Goal: Task Accomplishment & Management: Manage account settings

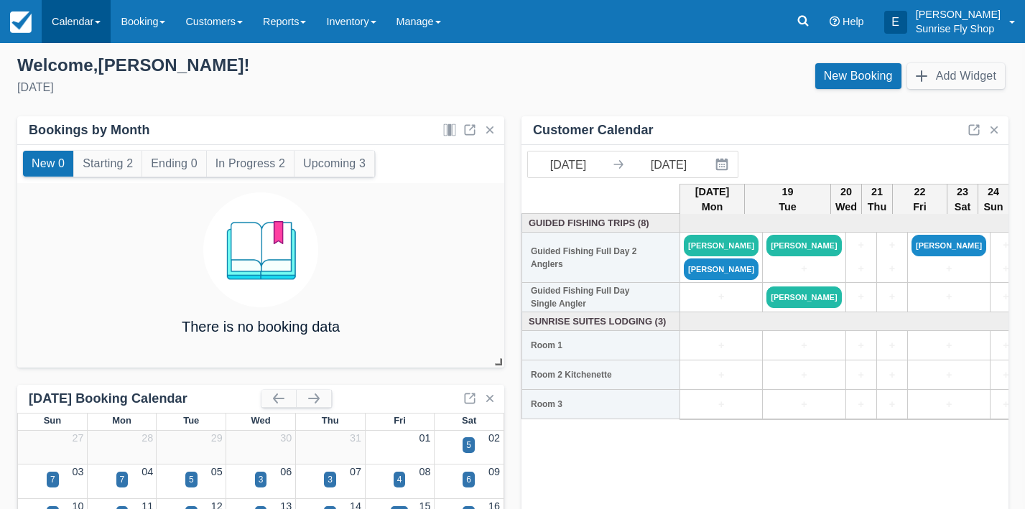
click at [75, 29] on link "Calendar" at bounding box center [76, 21] width 69 height 43
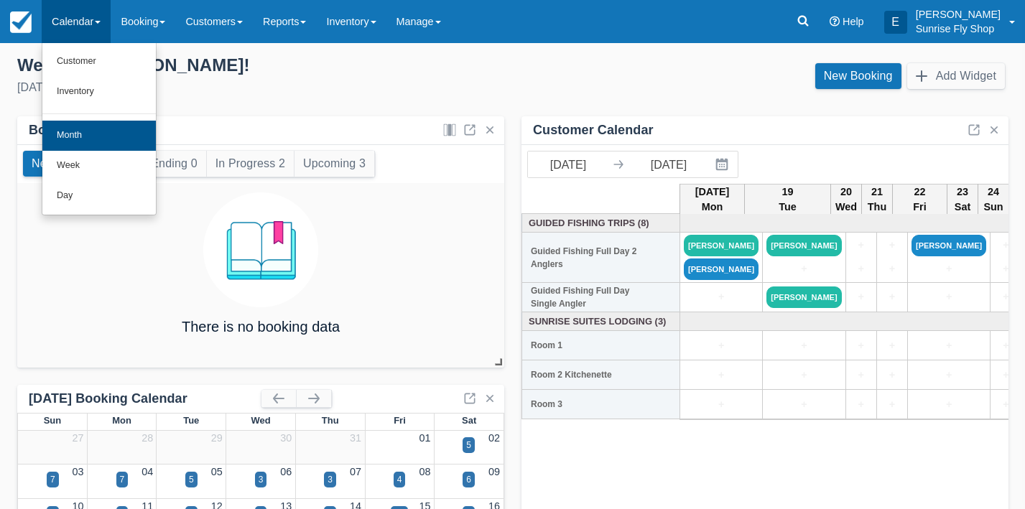
click at [74, 127] on link "Month" at bounding box center [98, 136] width 113 height 30
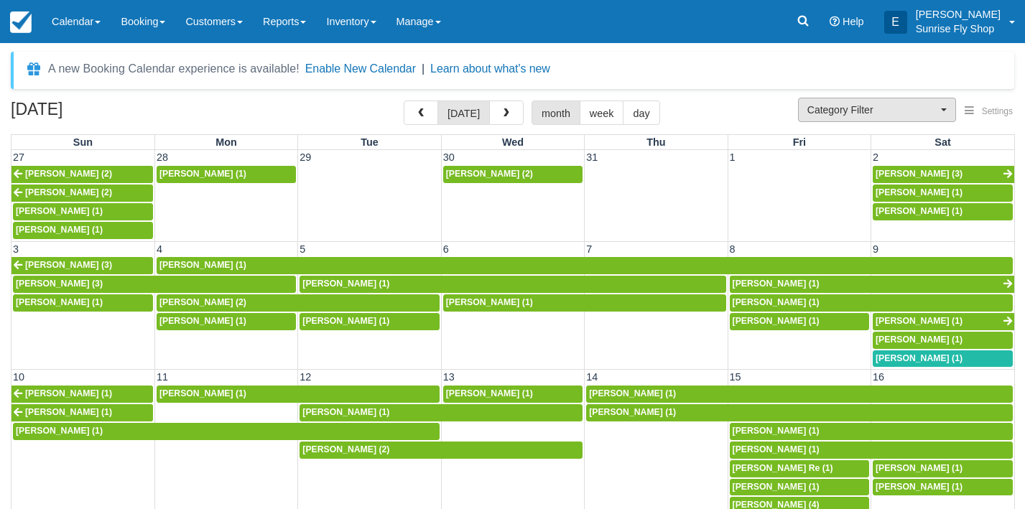
click at [838, 106] on span "Category Filter" at bounding box center [872, 110] width 130 height 14
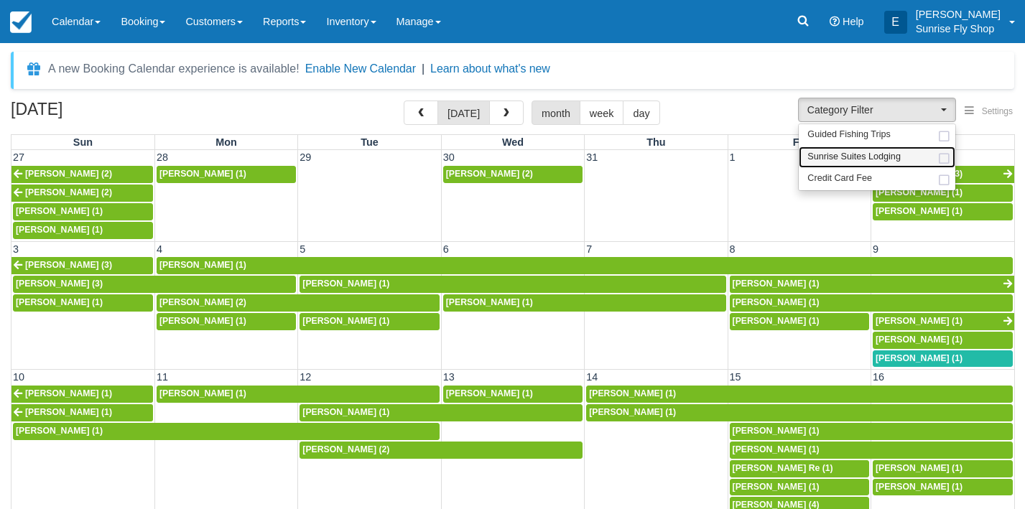
click at [838, 151] on span "Sunrise Suites Lodging" at bounding box center [853, 157] width 93 height 13
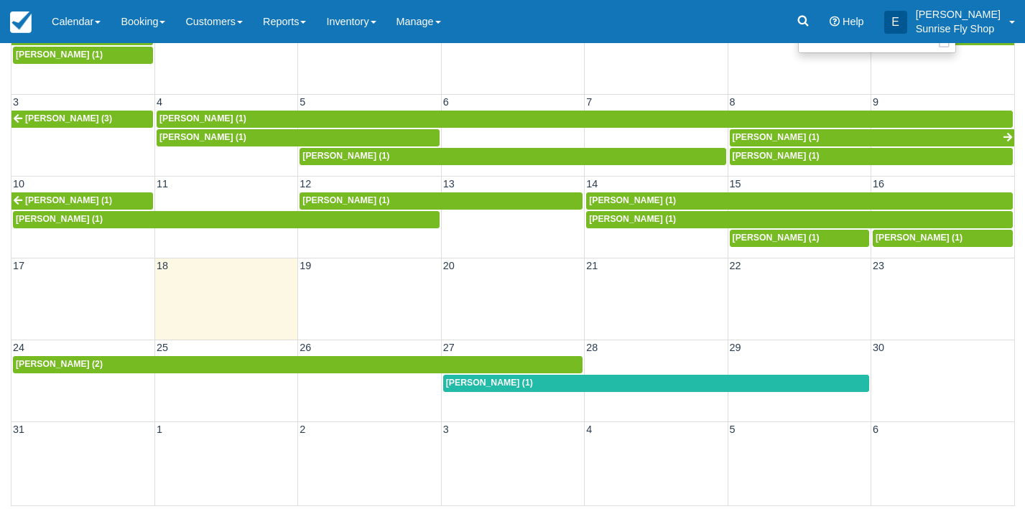
scroll to position [50, 0]
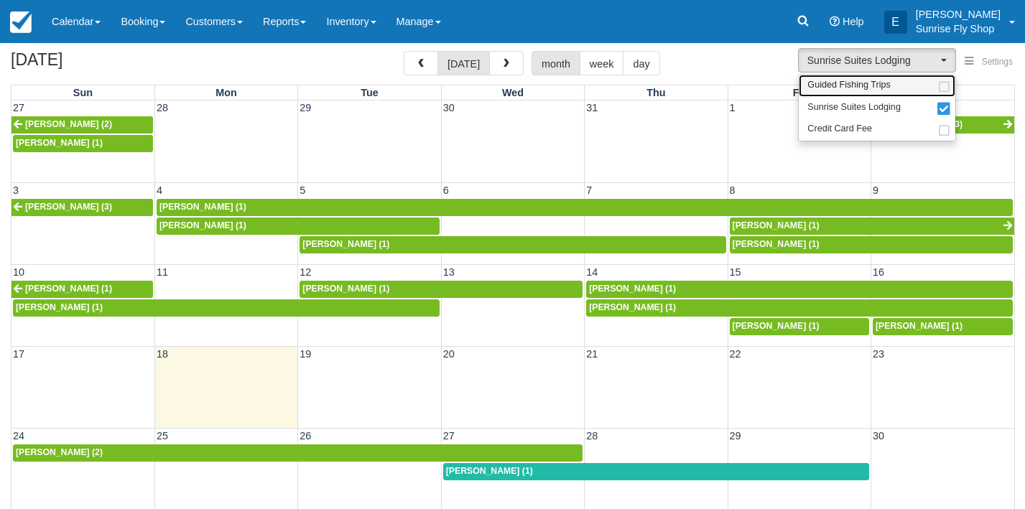
click at [823, 85] on span "Guided Fishing Trips" at bounding box center [848, 85] width 83 height 13
select select "2"
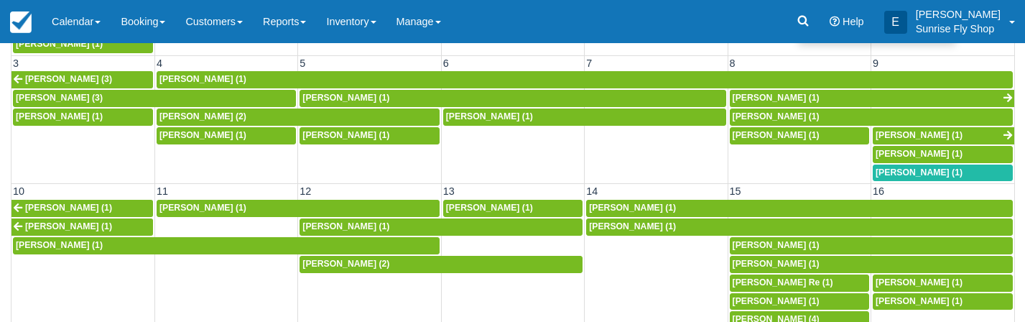
scroll to position [160, 0]
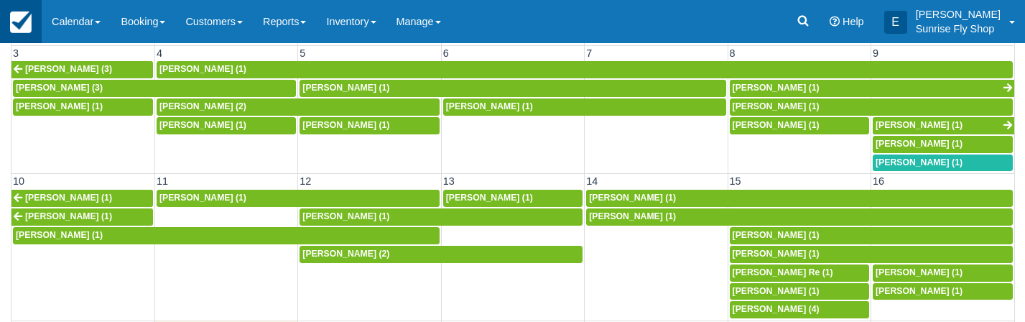
click at [24, 28] on img at bounding box center [21, 22] width 22 height 22
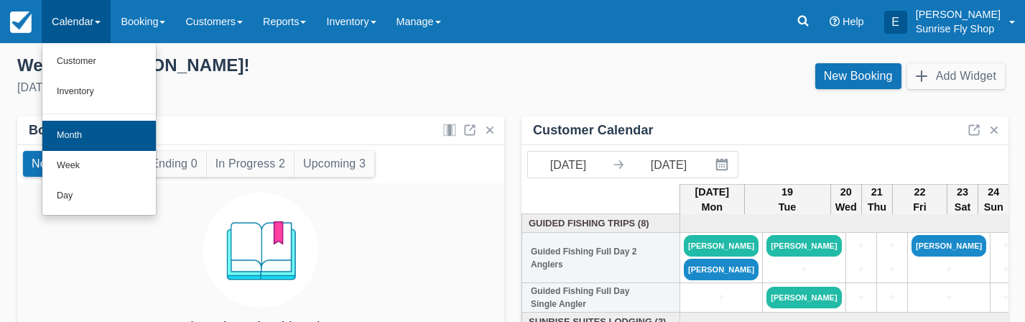
click at [71, 137] on link "Month" at bounding box center [98, 136] width 113 height 30
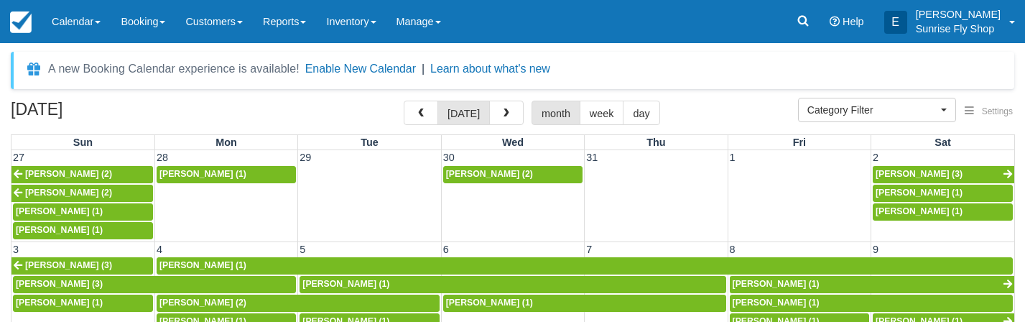
select select
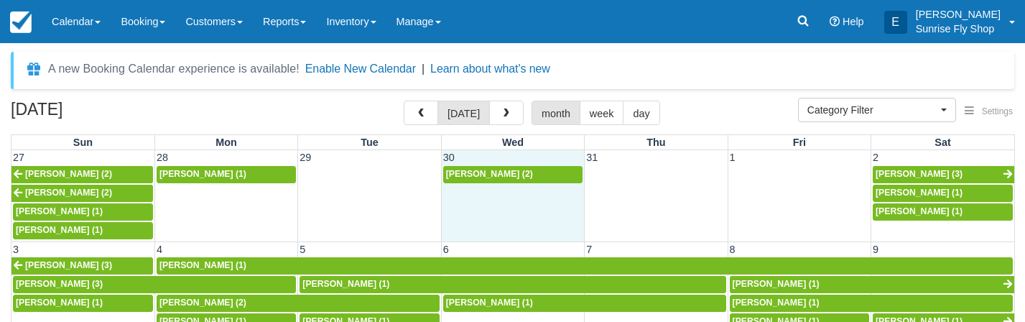
drag, startPoint x: 443, startPoint y: 193, endPoint x: 414, endPoint y: 193, distance: 28.7
click at [441, 193] on td "[PERSON_NAME] (2)" at bounding box center [512, 202] width 143 height 75
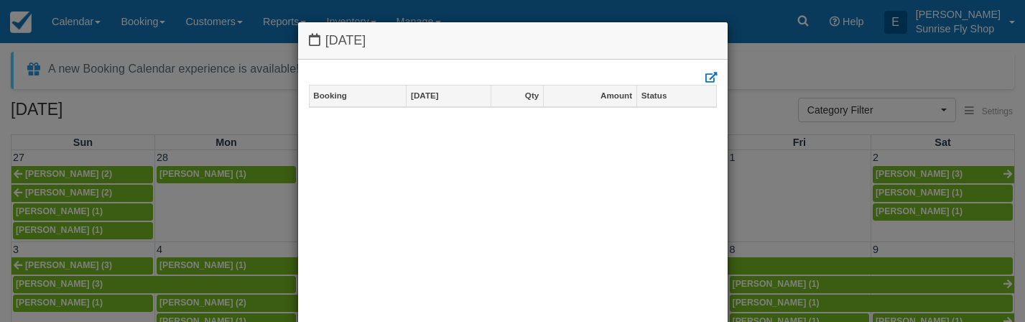
click at [232, 116] on div "Tuesday July 29 2025 Booking Jul 29 Qty Amount Status Bookings: 0 Qty: 0 Total:…" at bounding box center [512, 161] width 1025 height 322
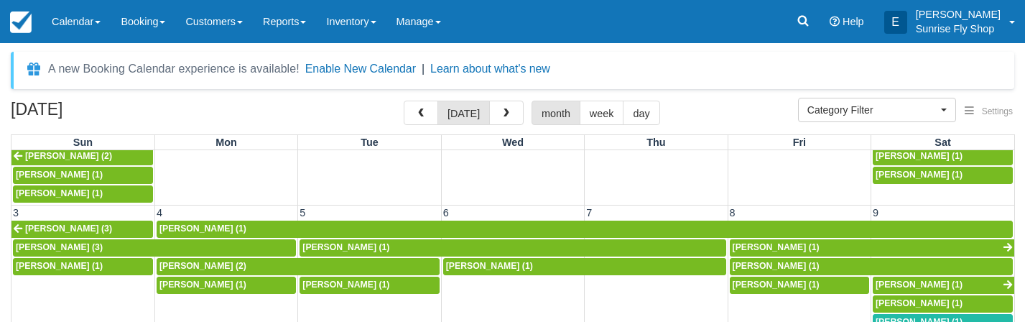
scroll to position [36, 0]
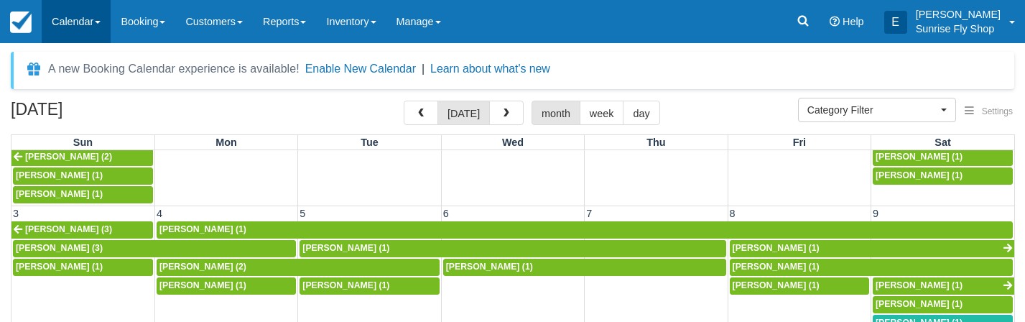
click at [78, 24] on link "Calendar" at bounding box center [76, 21] width 69 height 43
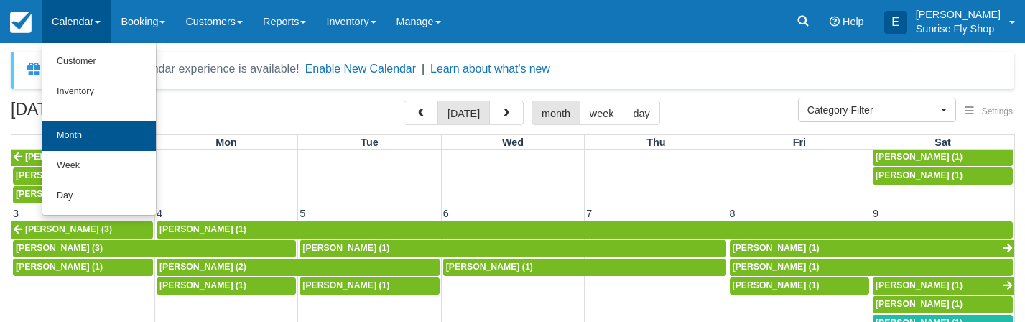
click at [78, 135] on link "Month" at bounding box center [98, 136] width 113 height 30
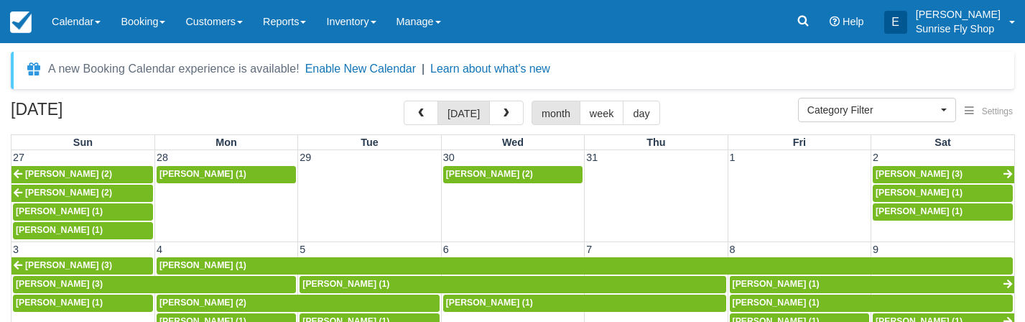
select select
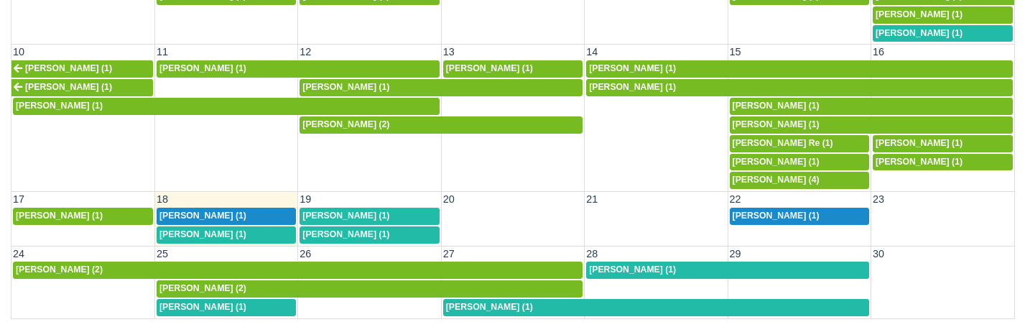
click at [747, 210] on span "[PERSON_NAME] (1)" at bounding box center [776, 215] width 87 height 10
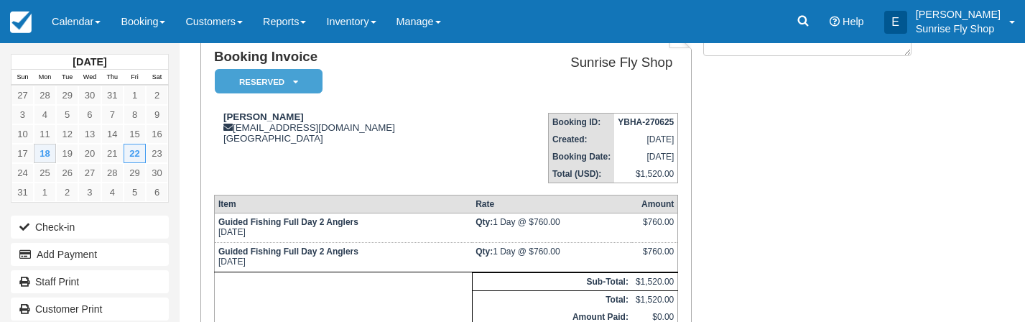
scroll to position [95, 0]
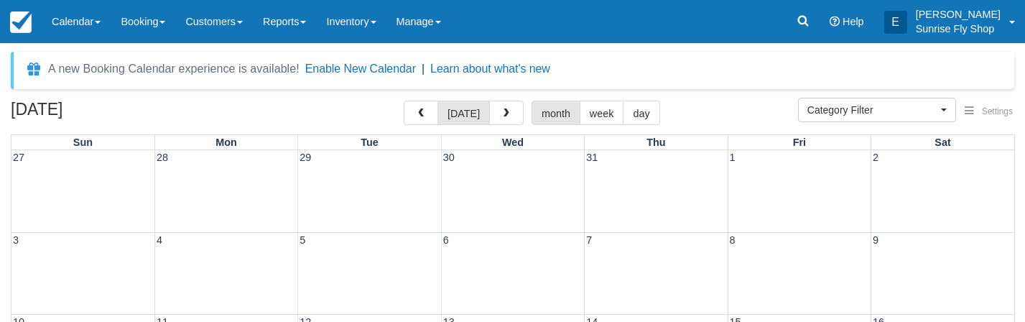
select select
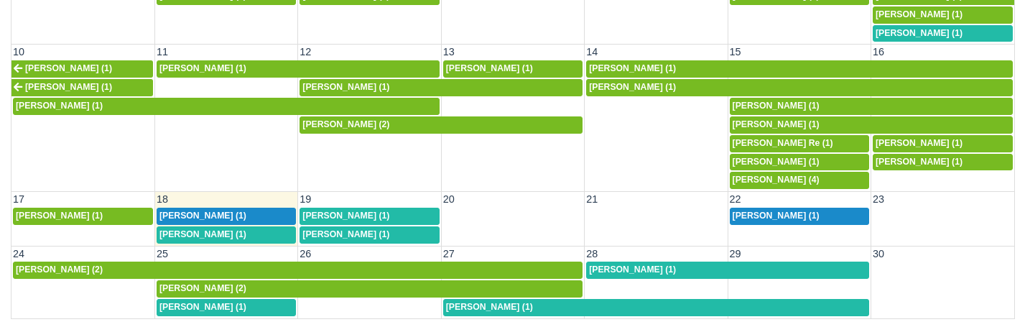
click at [762, 210] on span "[PERSON_NAME] (1)" at bounding box center [776, 215] width 87 height 10
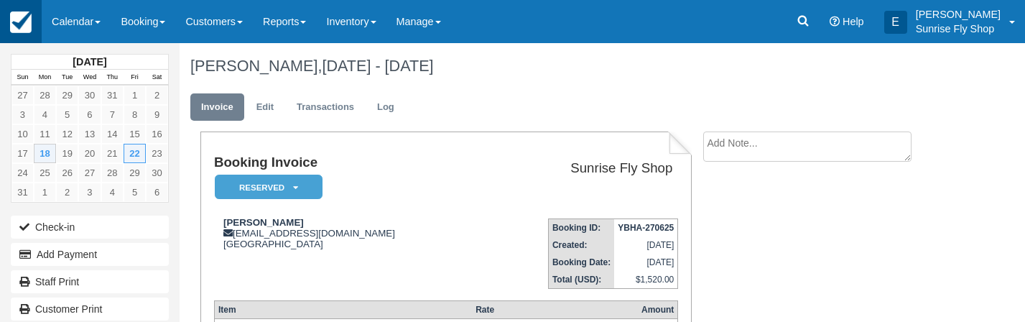
click at [16, 31] on img at bounding box center [21, 22] width 22 height 22
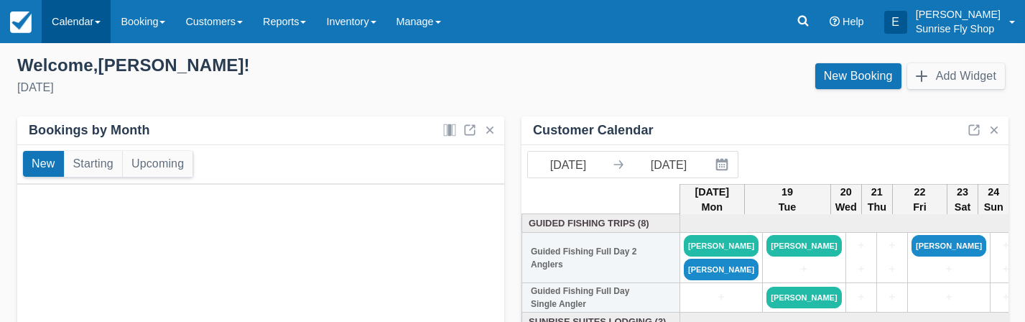
click at [70, 27] on link "Calendar" at bounding box center [76, 21] width 69 height 43
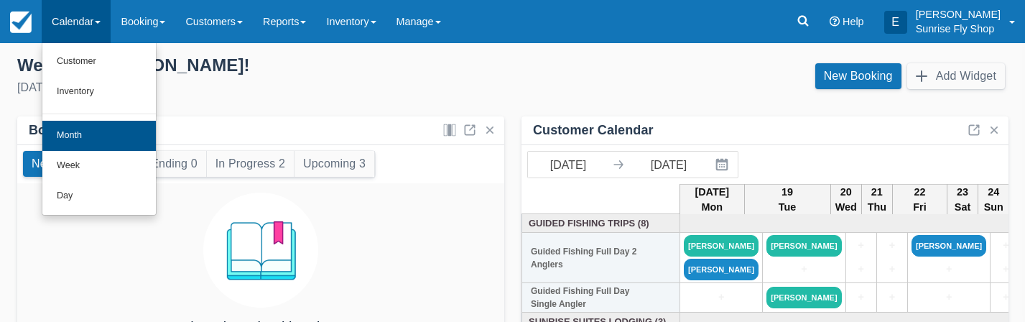
click at [78, 129] on link "Month" at bounding box center [98, 136] width 113 height 30
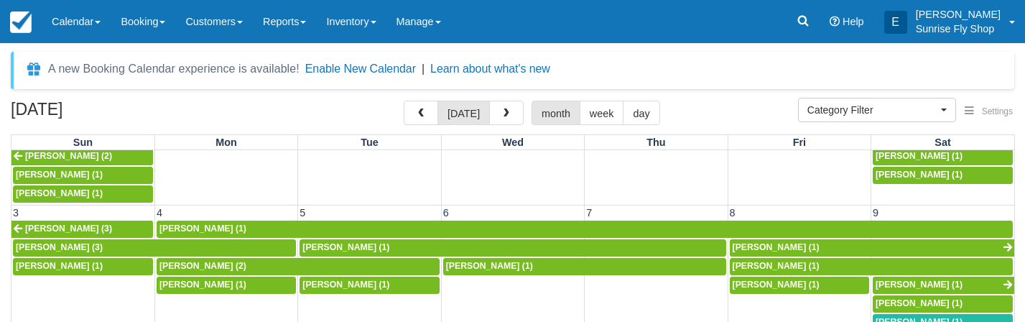
scroll to position [36, 0]
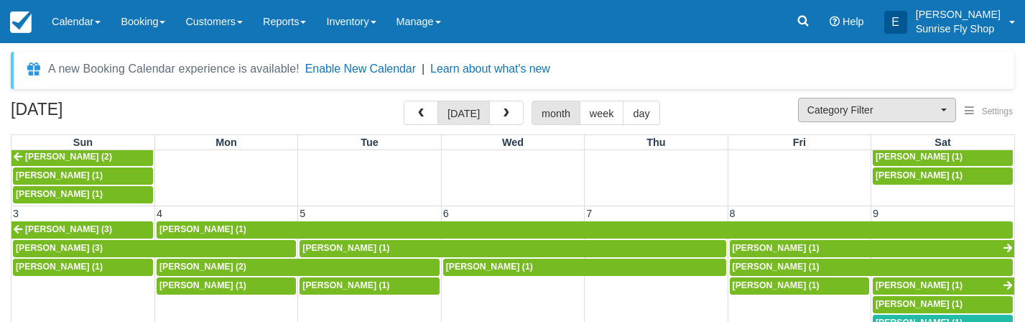
click at [820, 117] on button "Category Filter" at bounding box center [877, 110] width 158 height 24
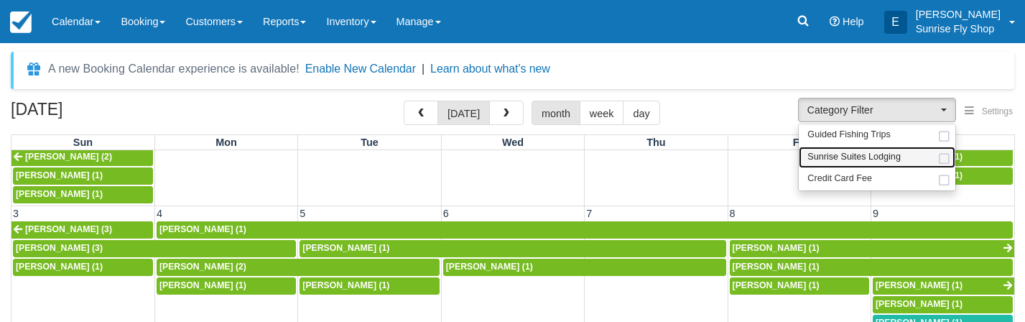
click at [816, 158] on span "Sunrise Suites Lodging" at bounding box center [853, 157] width 93 height 13
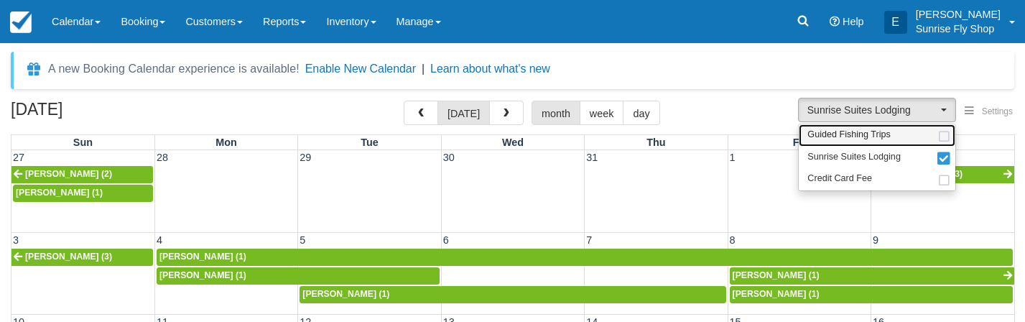
click at [832, 132] on span "Guided Fishing Trips" at bounding box center [848, 135] width 83 height 13
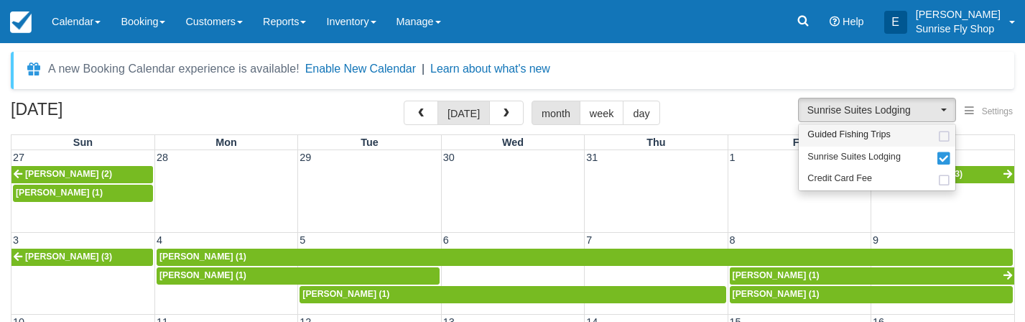
select select "2"
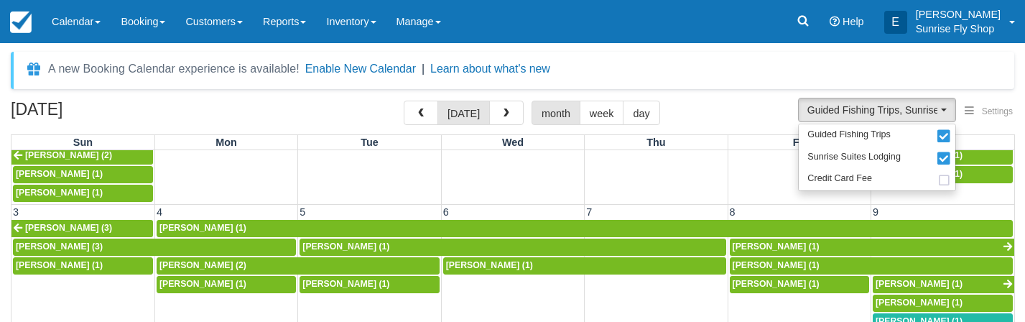
scroll to position [36, 0]
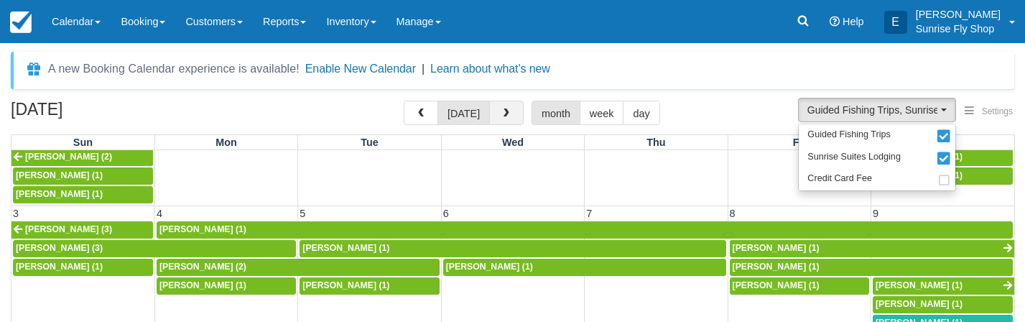
click at [495, 121] on button "button" at bounding box center [506, 113] width 34 height 24
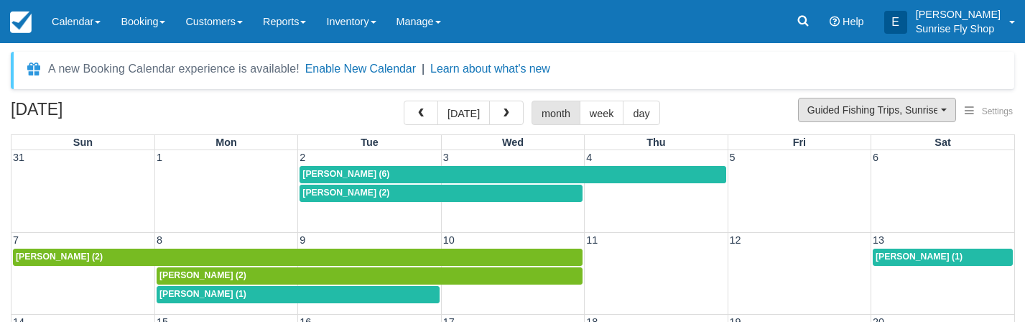
click at [812, 107] on span "Guided Fishing Trips, Sunrise Suites Lodging" at bounding box center [872, 110] width 130 height 14
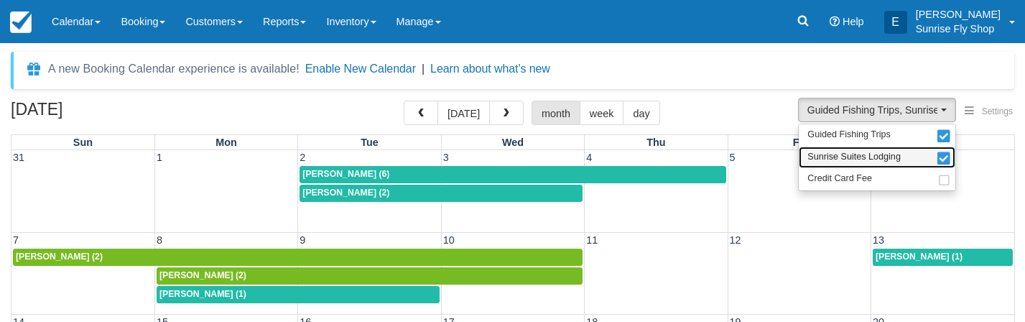
click at [814, 154] on span "Sunrise Suites Lodging" at bounding box center [853, 157] width 93 height 13
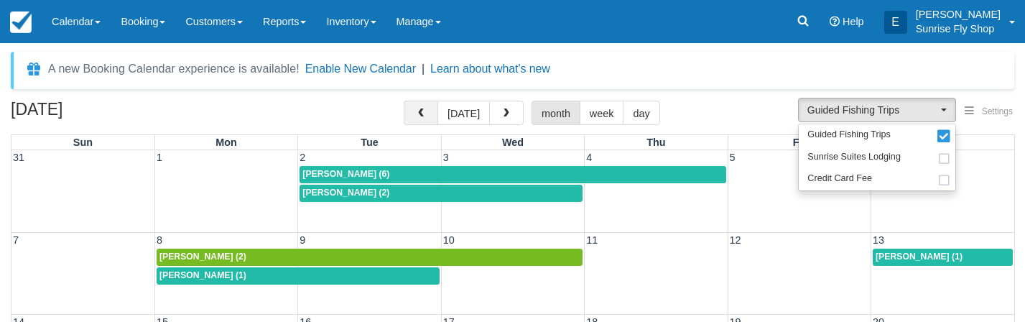
click at [429, 112] on button "button" at bounding box center [421, 113] width 34 height 24
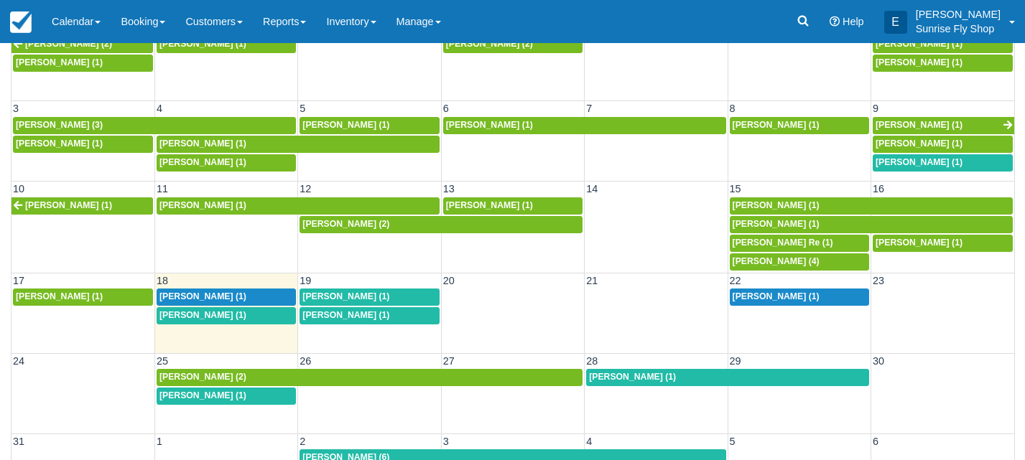
scroll to position [127, 0]
